Goal: Task Accomplishment & Management: Manage account settings

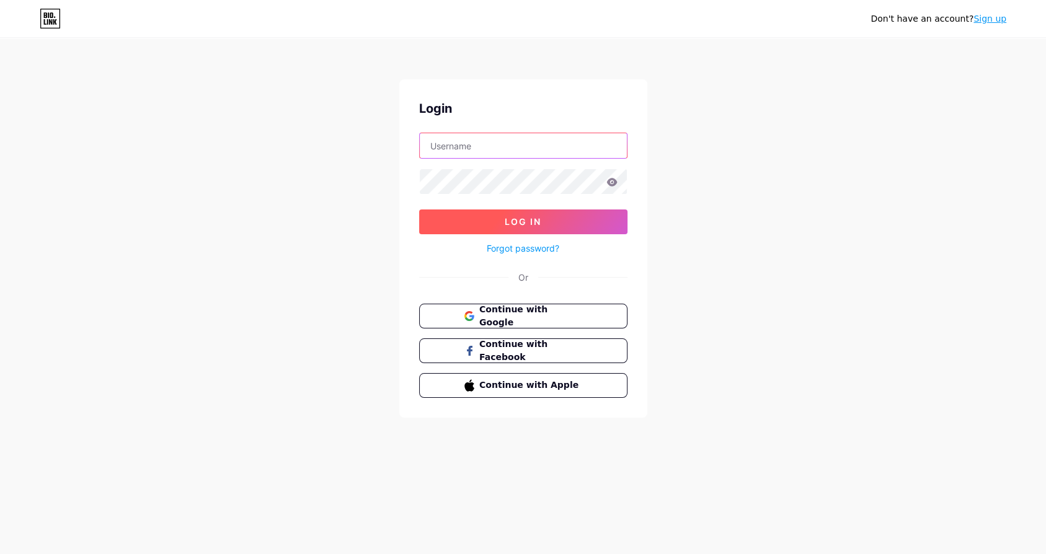
type input "[EMAIL_ADDRESS][DOMAIN_NAME]"
click at [438, 224] on button "Log In" at bounding box center [523, 222] width 208 height 25
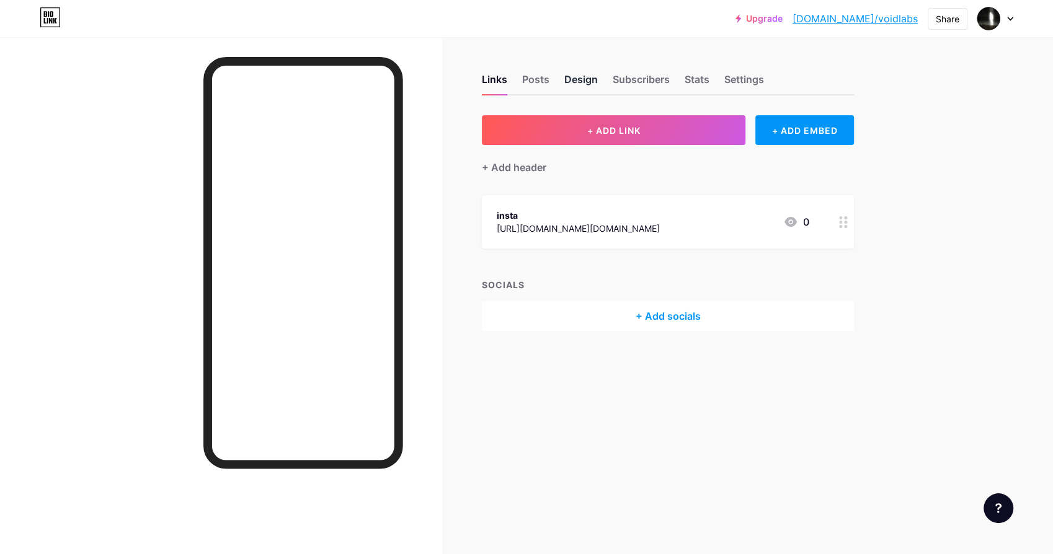
click at [569, 80] on div "Design" at bounding box center [580, 83] width 33 height 22
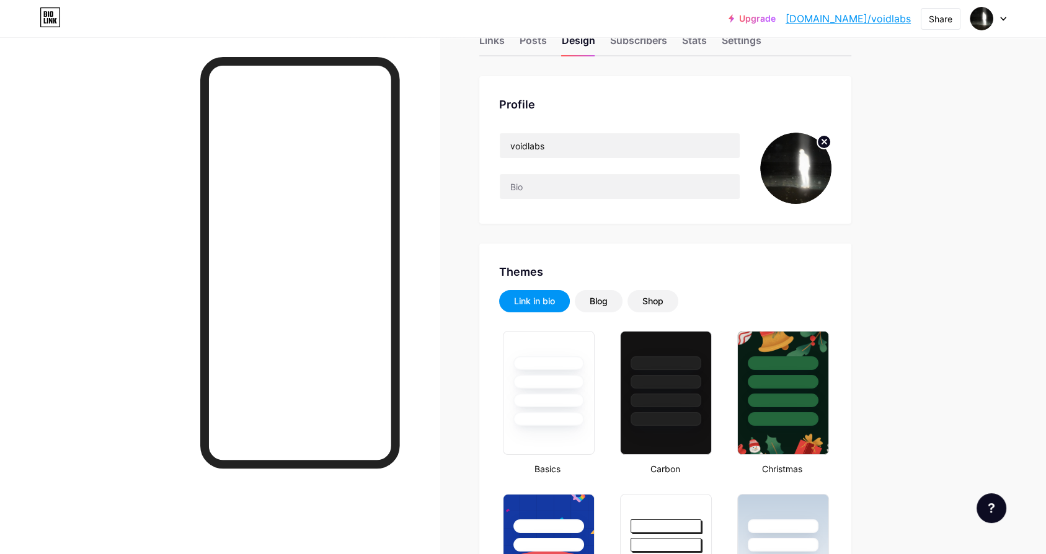
scroll to position [77, 0]
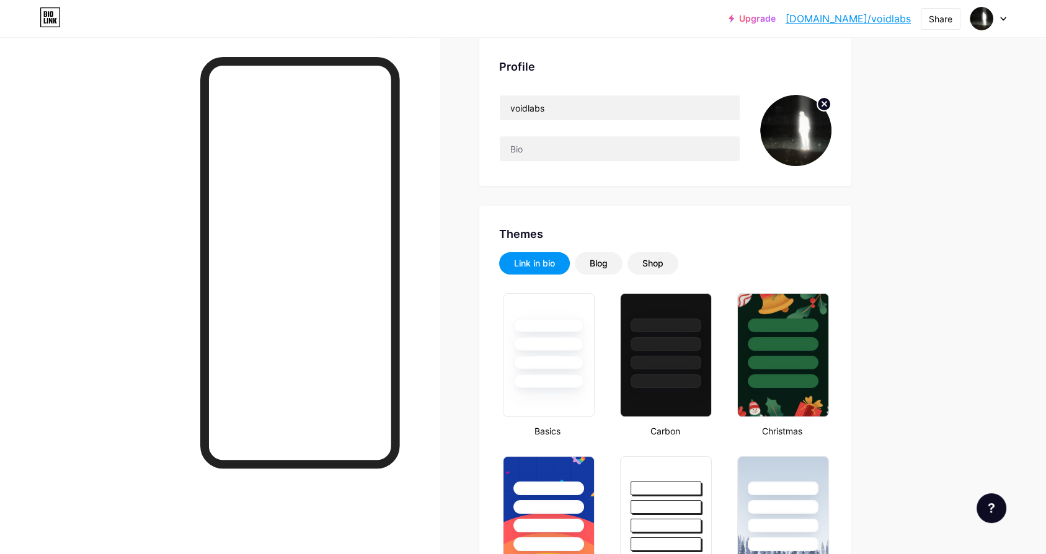
type input "#ffffff"
type input "#000000"
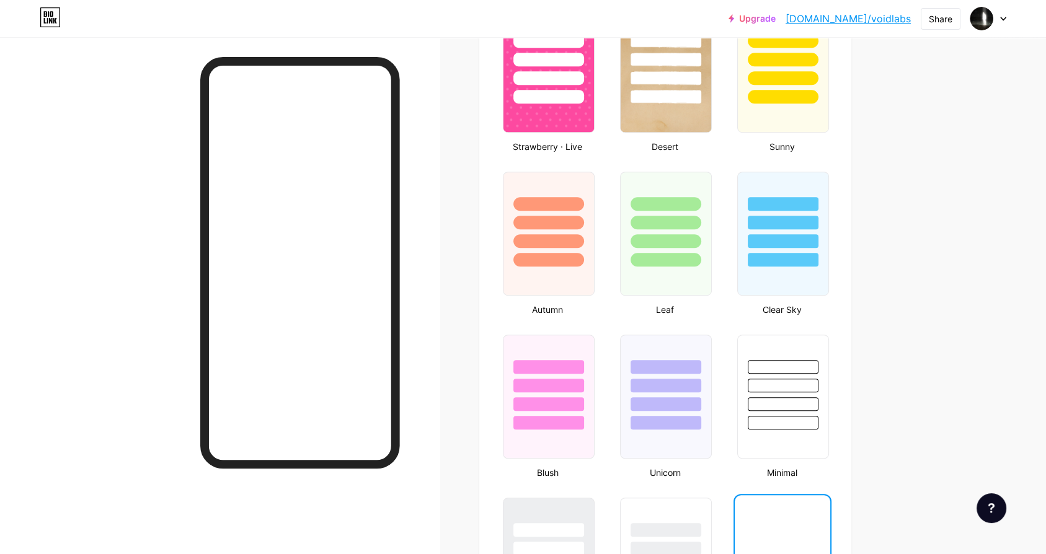
scroll to position [0, 0]
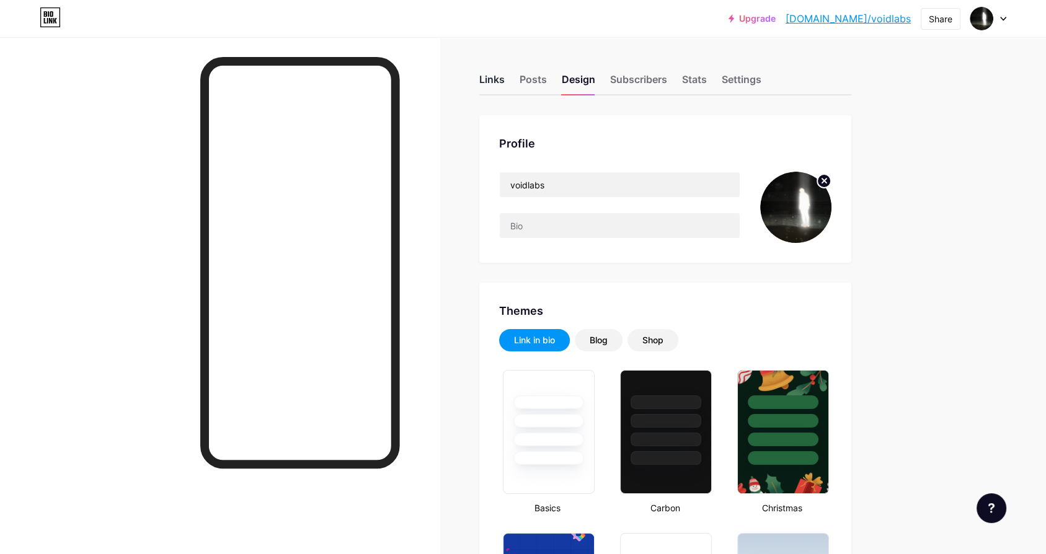
click at [498, 80] on div "Links" at bounding box center [491, 83] width 25 height 22
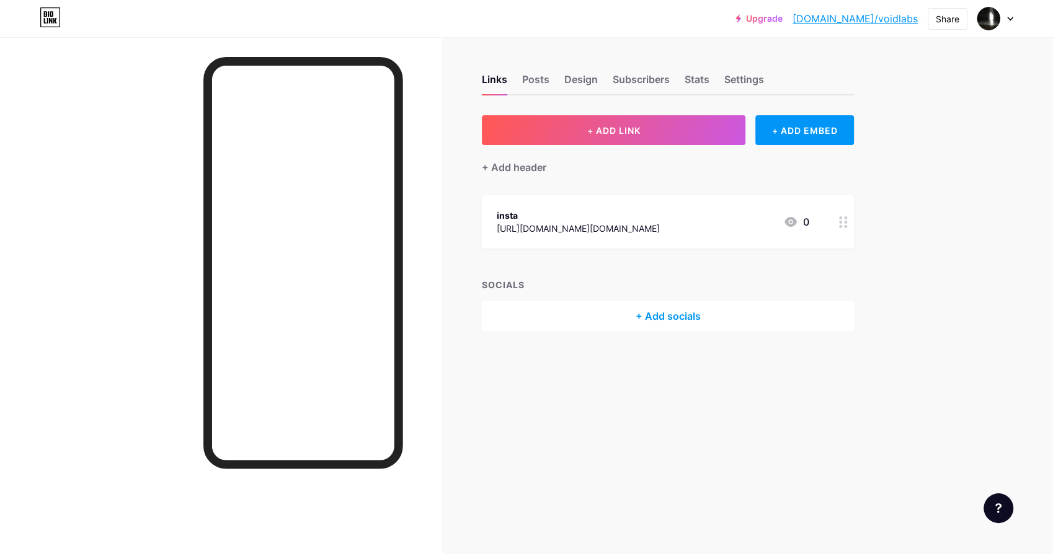
click at [837, 224] on div at bounding box center [842, 221] width 21 height 53
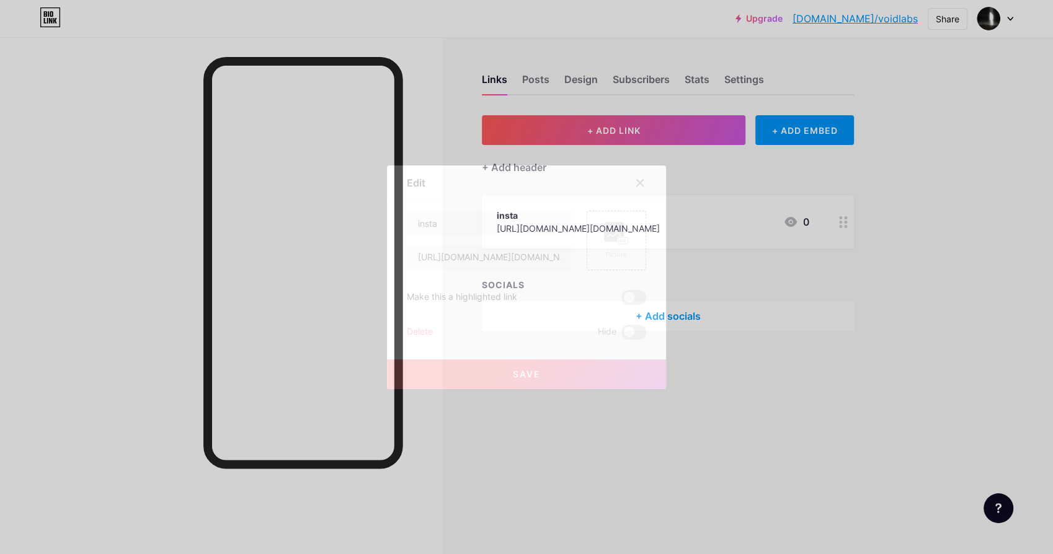
click at [415, 329] on div "Delete" at bounding box center [420, 332] width 26 height 15
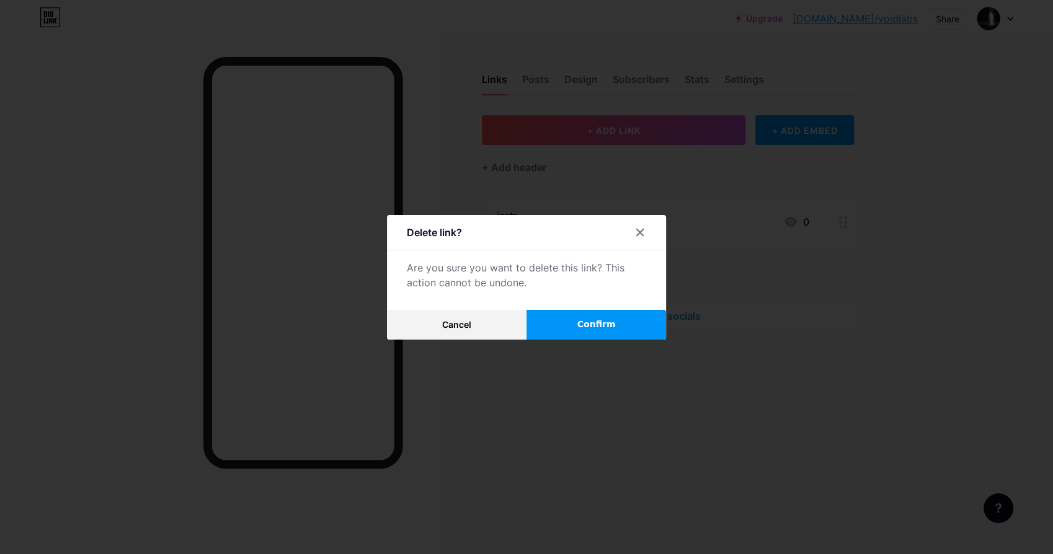
click at [548, 330] on button "Confirm" at bounding box center [595, 325] width 139 height 30
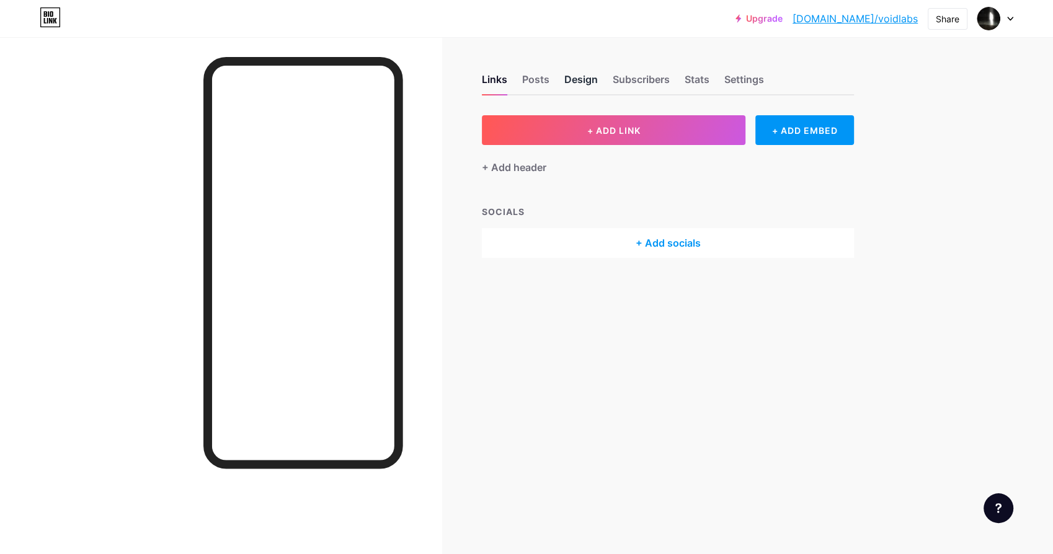
click at [579, 77] on div "Design" at bounding box center [580, 83] width 33 height 22
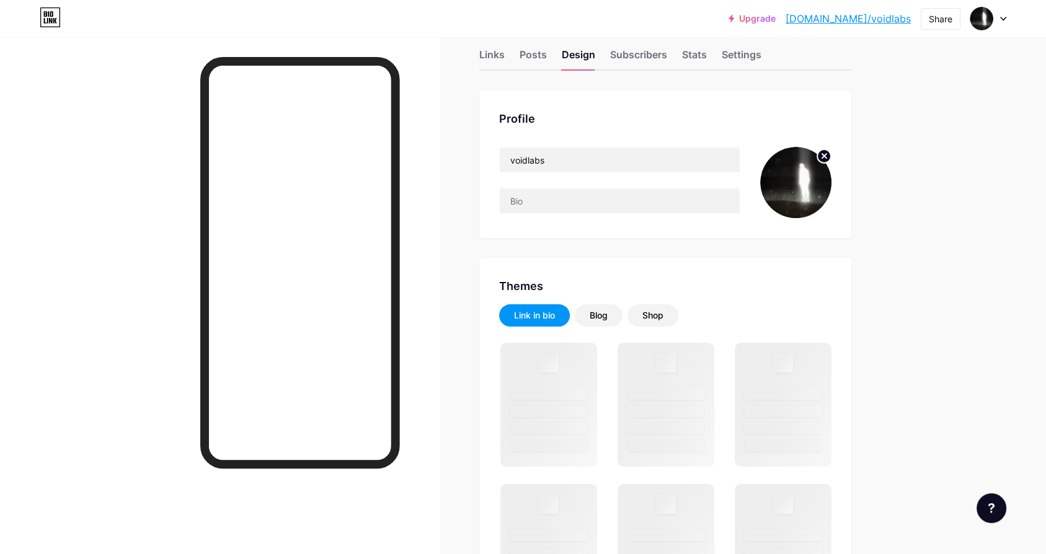
scroll to position [34, 0]
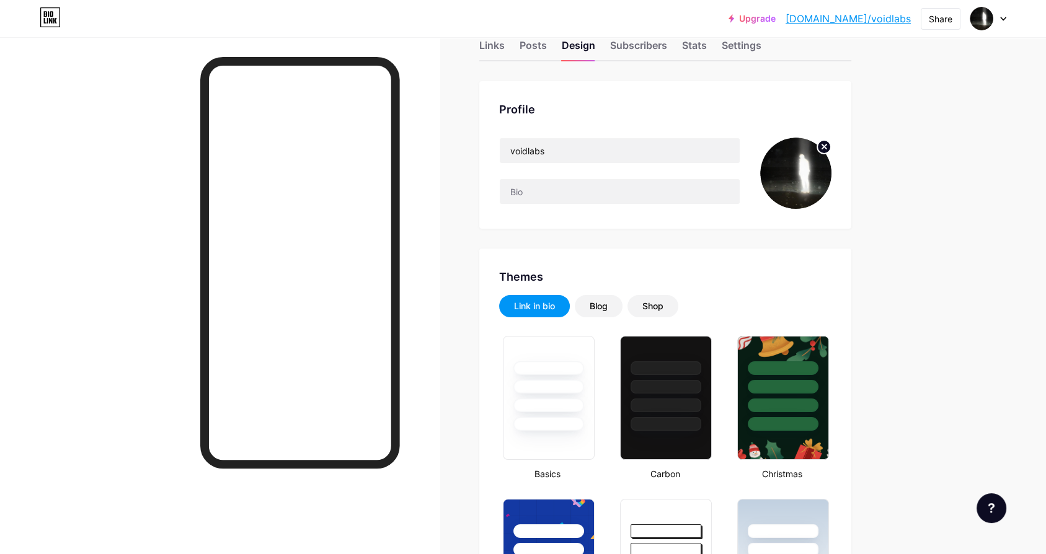
type input "#ffffff"
type input "#000000"
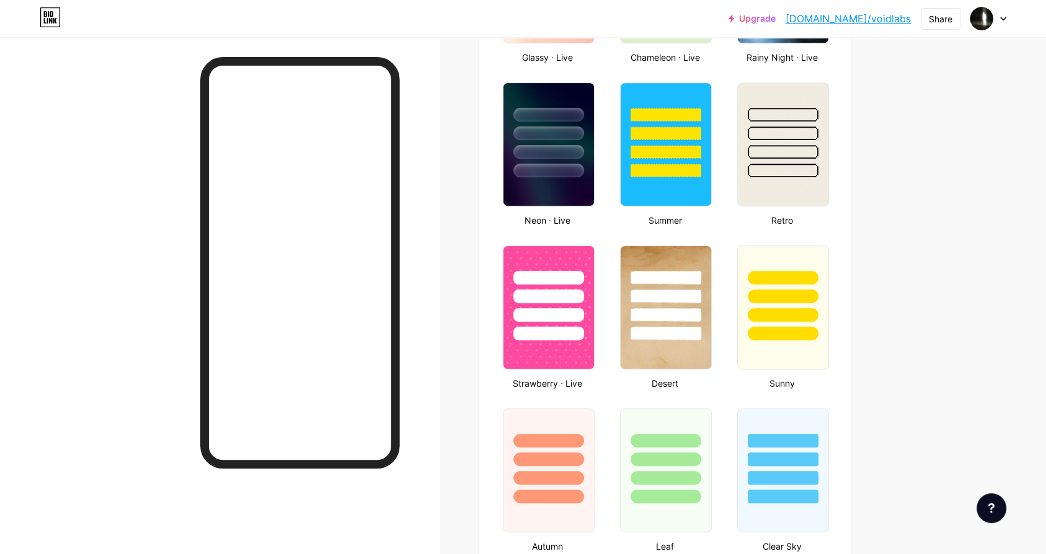
scroll to position [777, 0]
